Goal: Information Seeking & Learning: Learn about a topic

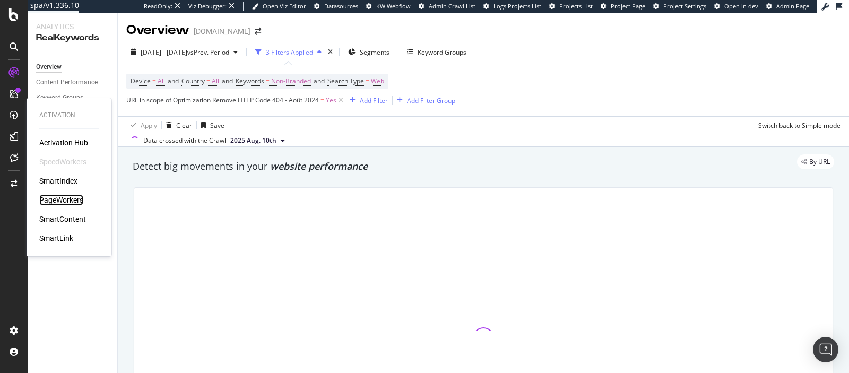
click at [61, 196] on div "PageWorkers" at bounding box center [61, 200] width 44 height 11
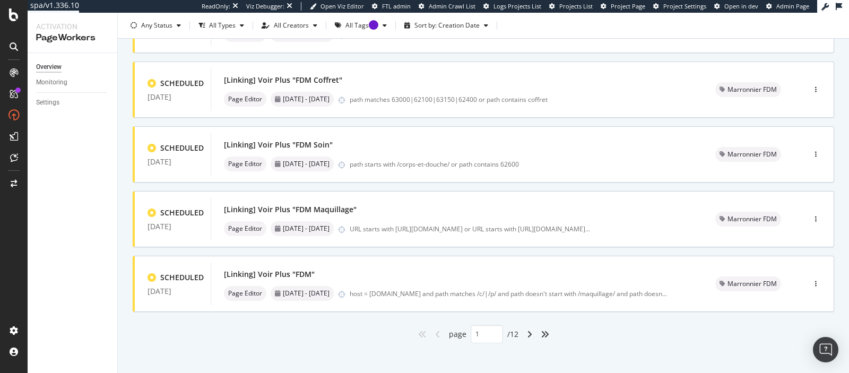
scroll to position [443, 0]
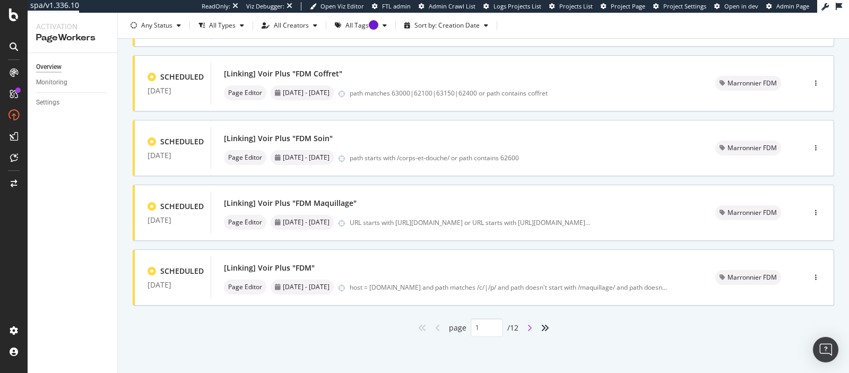
click at [527, 324] on icon "angle-right" at bounding box center [529, 328] width 5 height 8
type input "2"
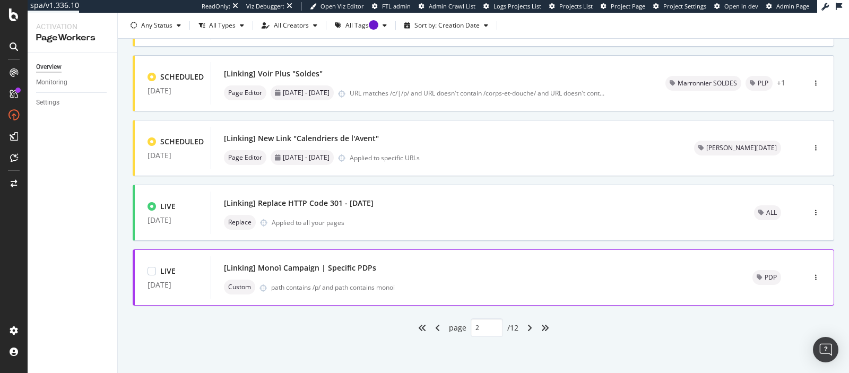
click at [480, 284] on div "path contains /p/ and path contains monoi" at bounding box center [499, 287] width 456 height 9
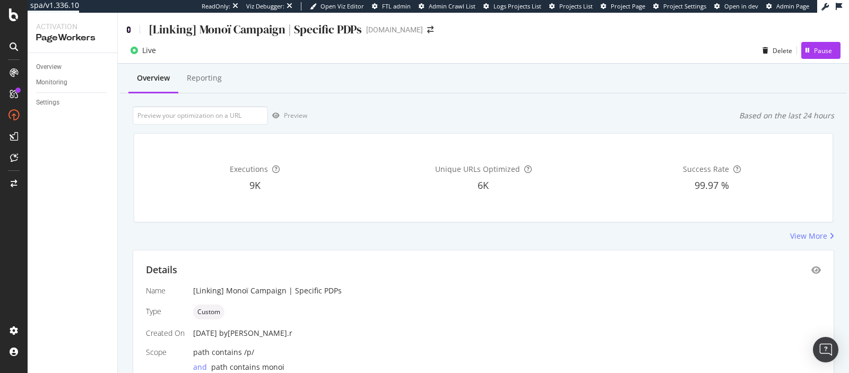
click at [127, 32] on icon at bounding box center [128, 29] width 5 height 7
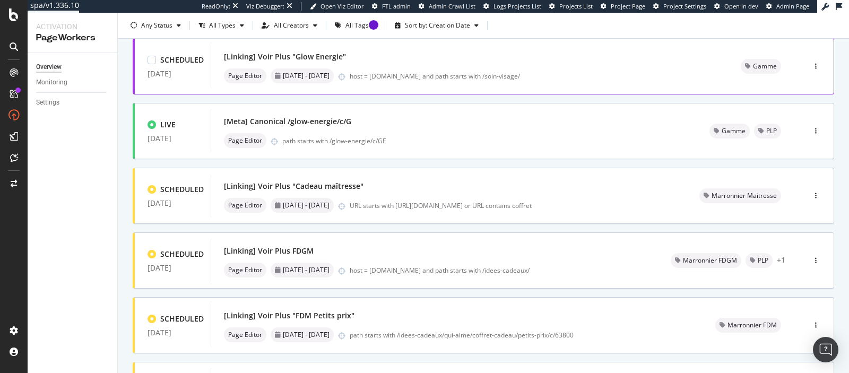
scroll to position [443, 0]
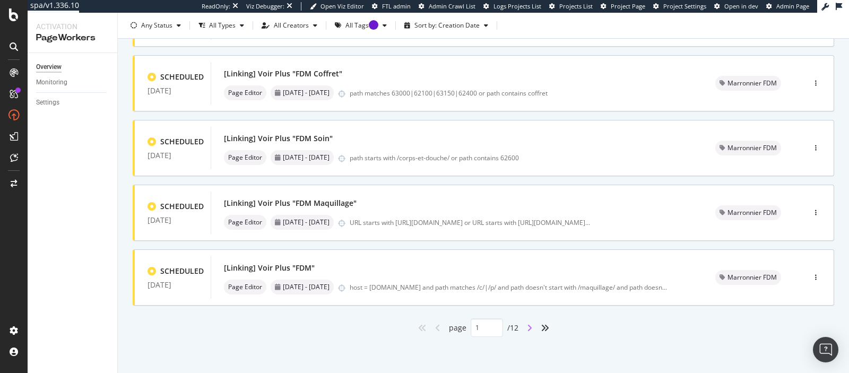
click at [530, 330] on icon "angle-right" at bounding box center [529, 328] width 5 height 8
type input "2"
